Goal: Task Accomplishment & Management: Use online tool/utility

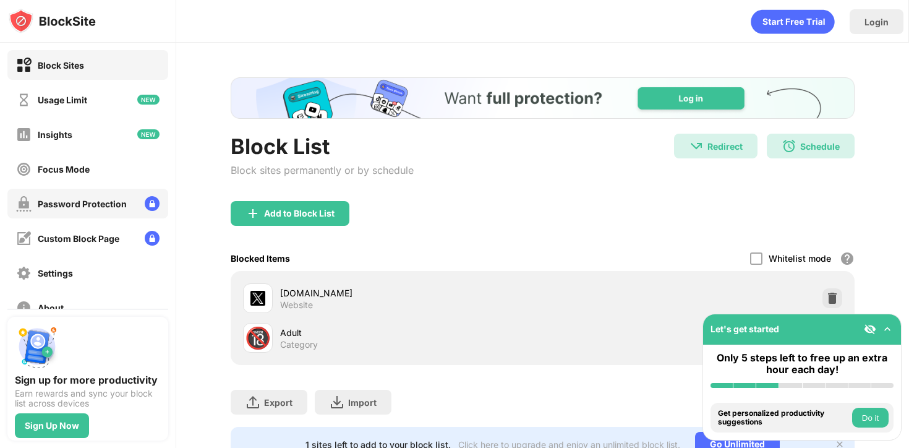
scroll to position [96, 0]
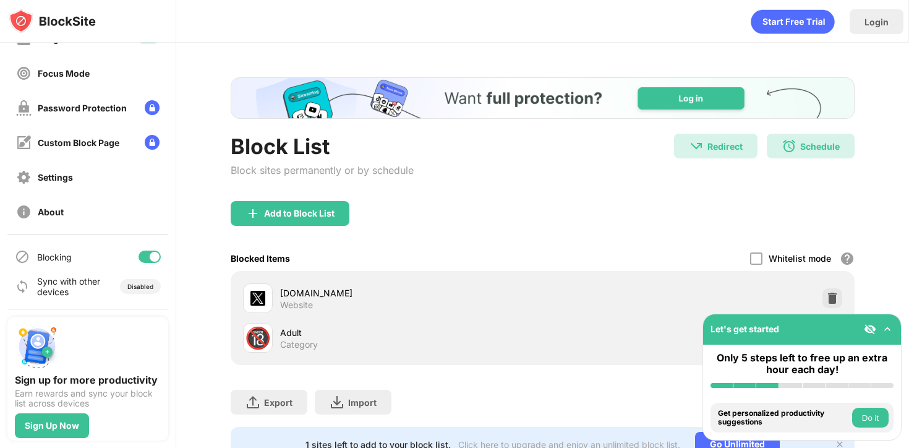
click at [148, 252] on div at bounding box center [150, 257] width 22 height 12
click at [154, 251] on div at bounding box center [150, 257] width 22 height 12
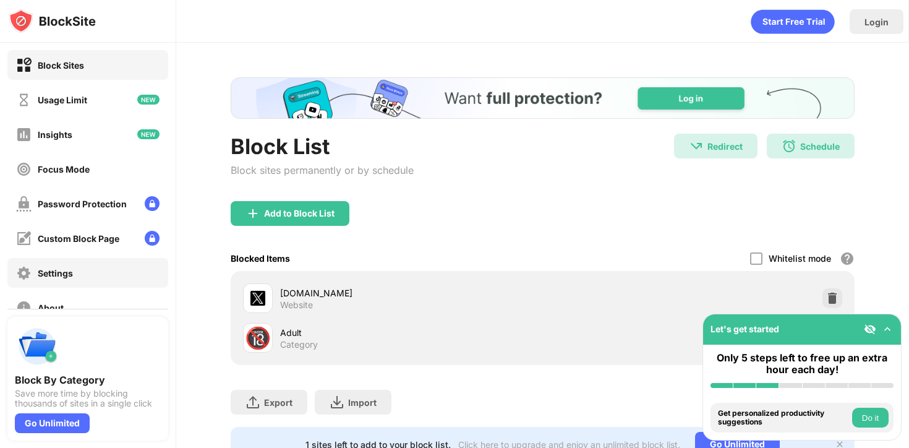
scroll to position [96, 0]
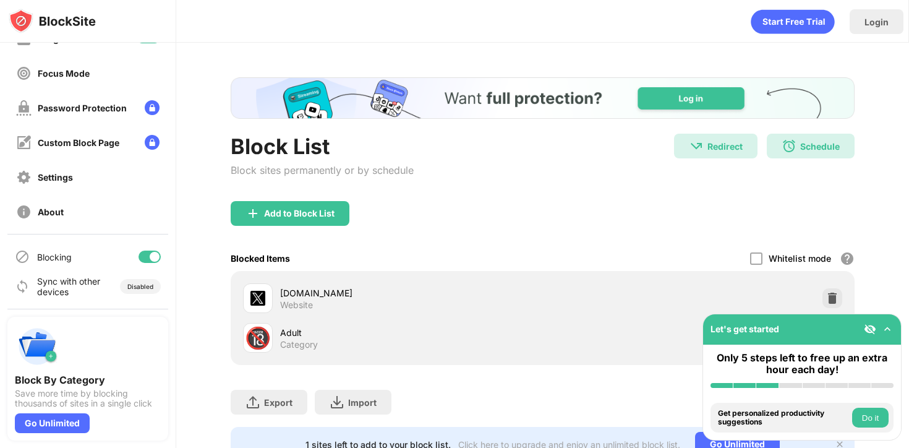
click at [150, 258] on div at bounding box center [155, 257] width 10 height 10
click at [145, 251] on div at bounding box center [150, 257] width 22 height 12
